Goal: Information Seeking & Learning: Learn about a topic

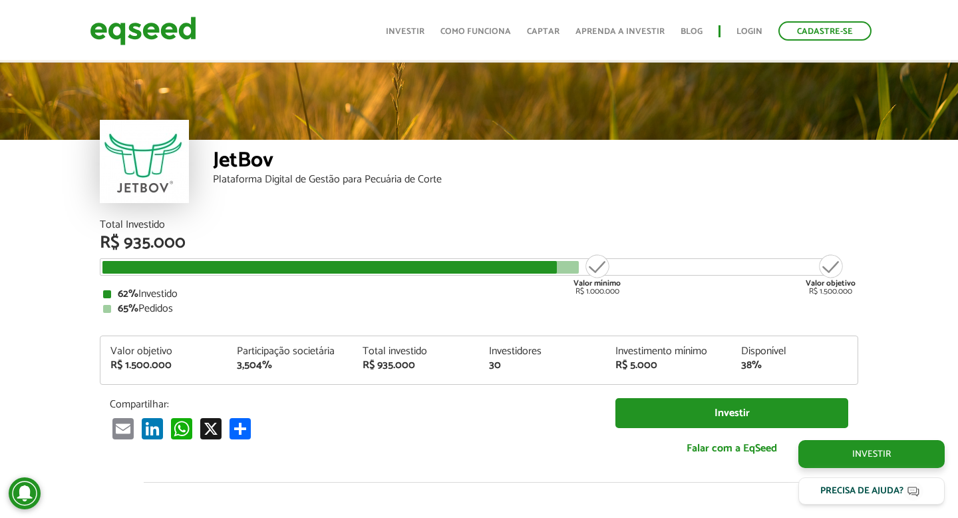
scroll to position [1540, 0]
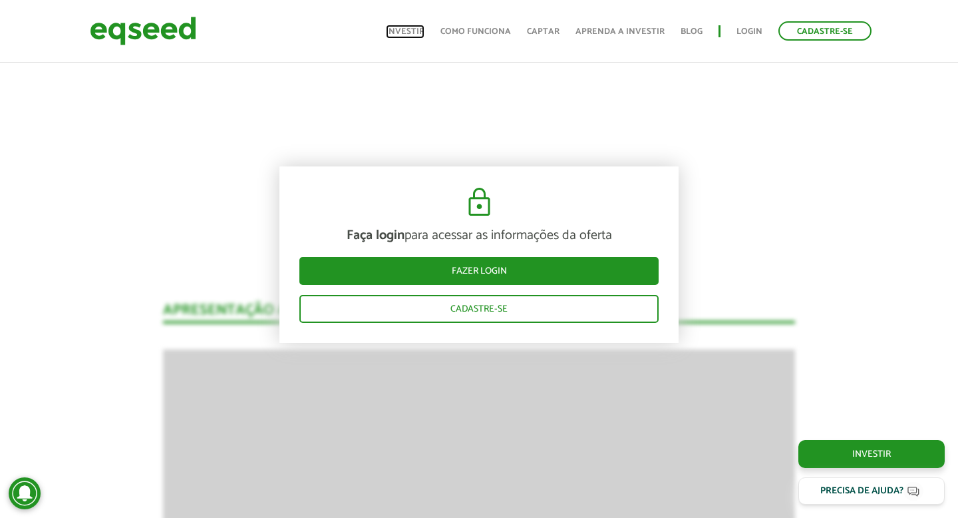
click at [413, 31] on link "Investir" at bounding box center [405, 31] width 39 height 9
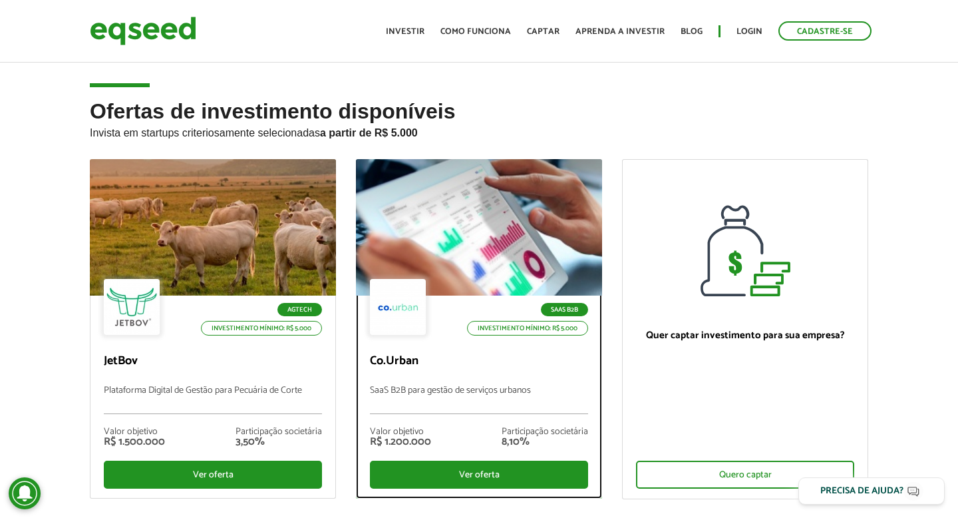
click at [473, 242] on div at bounding box center [479, 228] width 296 height 164
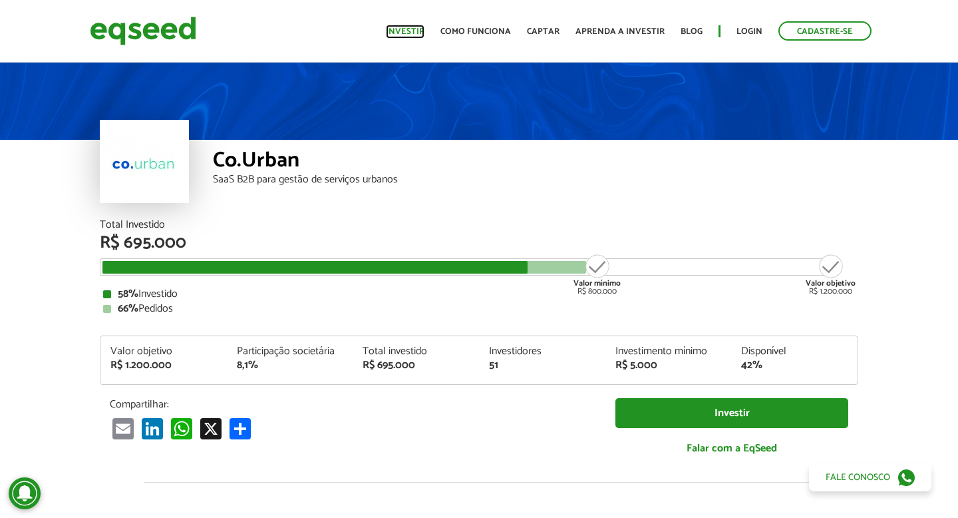
click at [403, 29] on link "Investir" at bounding box center [405, 31] width 39 height 9
